Goal: Transaction & Acquisition: Purchase product/service

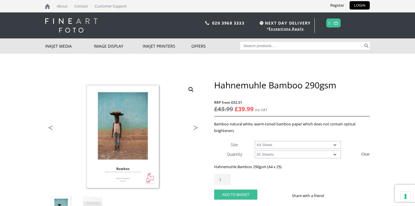
click at [228, 195] on button "Add to basket" at bounding box center [235, 194] width 43 height 10
click at [245, 192] on button "Add to basket" at bounding box center [235, 194] width 43 height 10
click at [244, 195] on button "Add to basket" at bounding box center [235, 194] width 43 height 10
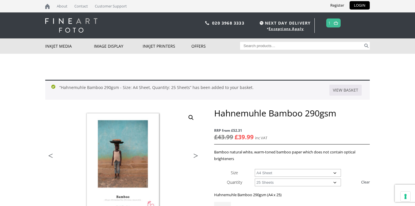
click at [381, 103] on body "NEXT DAY DELIVERY * Exceptions Apply About Contact Customer Support Register LO…" at bounding box center [207, 103] width 415 height 206
